Goal: Transaction & Acquisition: Subscribe to service/newsletter

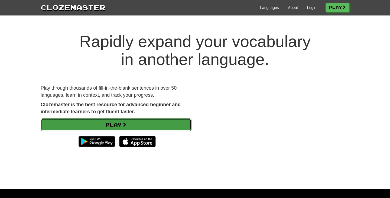
click at [163, 124] on link "Play" at bounding box center [116, 124] width 150 height 12
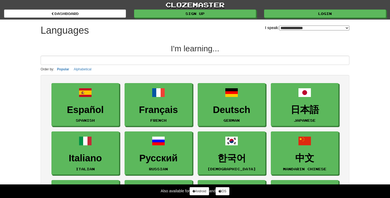
select select "*******"
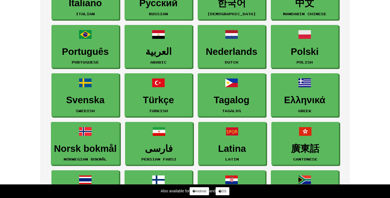
scroll to position [162, 0]
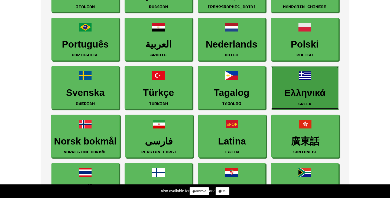
click at [310, 98] on h3 "Ελληνικά" at bounding box center [305, 93] width 62 height 11
